Goal: Information Seeking & Learning: Learn about a topic

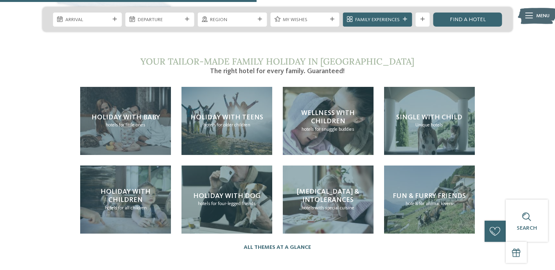
scroll to position [1485, 0]
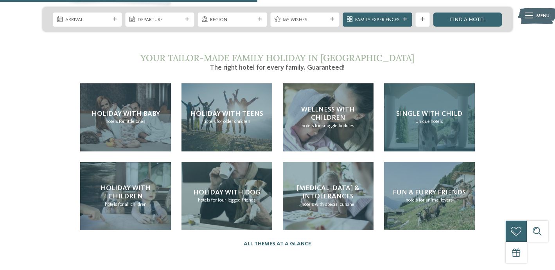
click at [410, 110] on span "Single with child" at bounding box center [429, 113] width 66 height 7
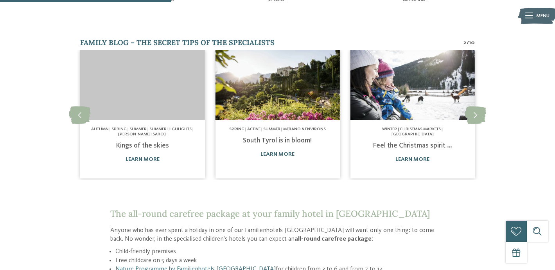
scroll to position [447, 0]
